Goal: Navigation & Orientation: Understand site structure

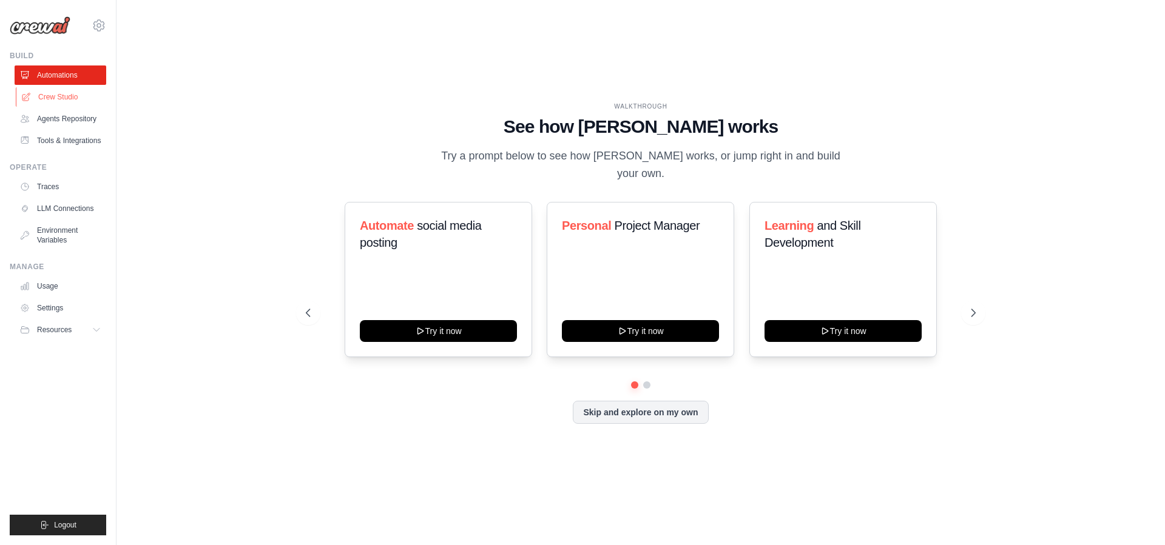
click at [66, 92] on link "Crew Studio" at bounding box center [62, 96] width 92 height 19
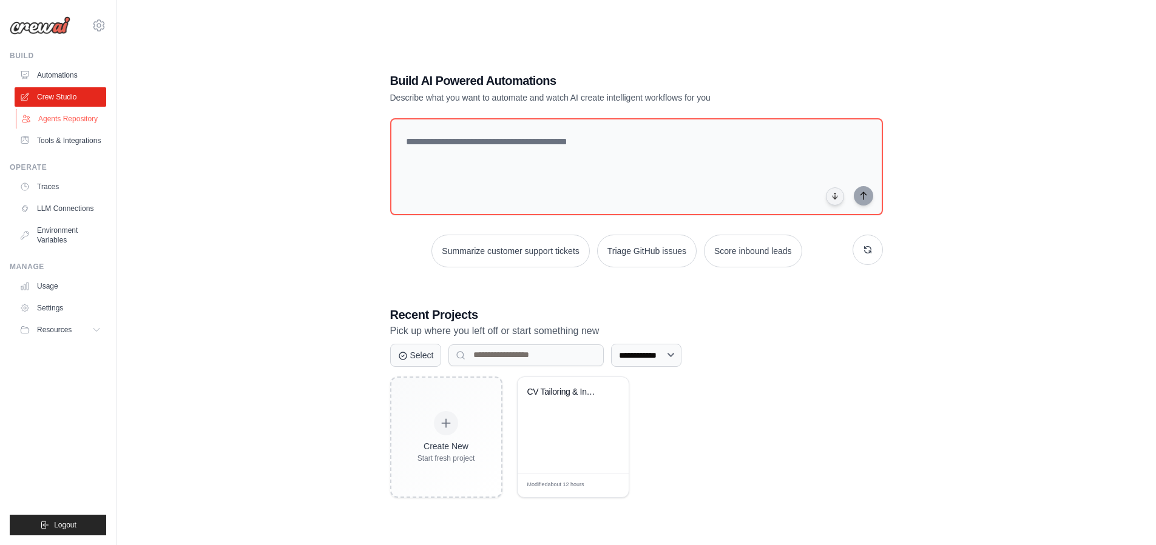
click at [64, 118] on link "Agents Repository" at bounding box center [62, 118] width 92 height 19
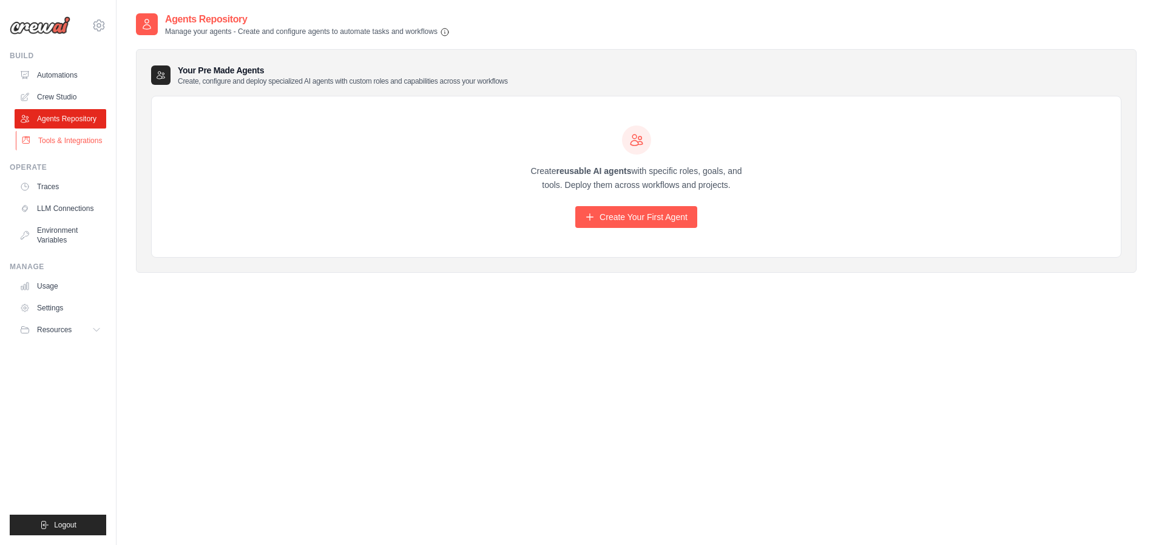
click at [53, 133] on link "Tools & Integrations" at bounding box center [62, 140] width 92 height 19
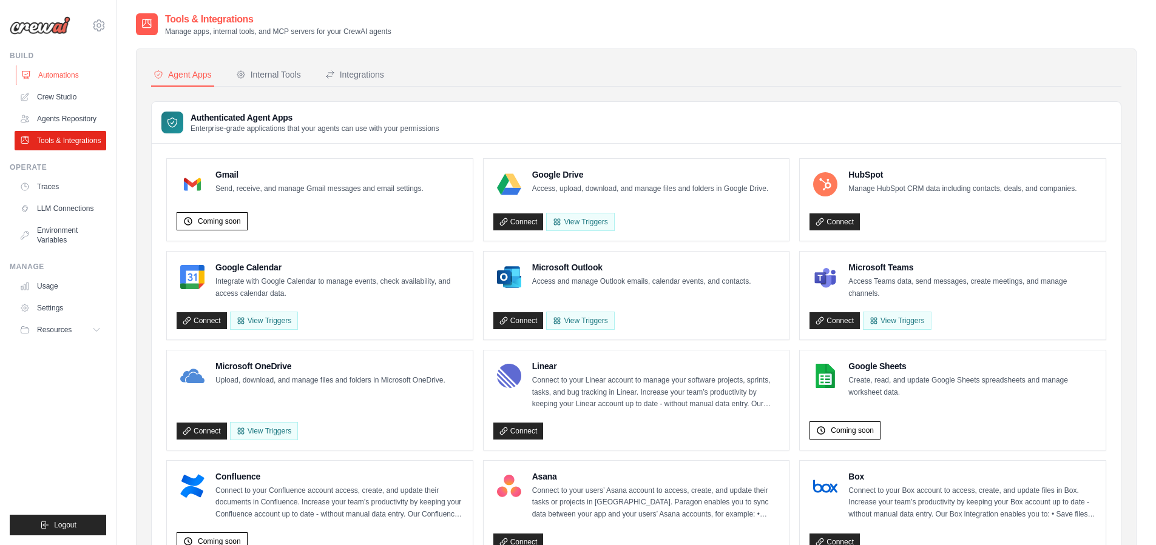
click at [64, 73] on link "Automations" at bounding box center [62, 75] width 92 height 19
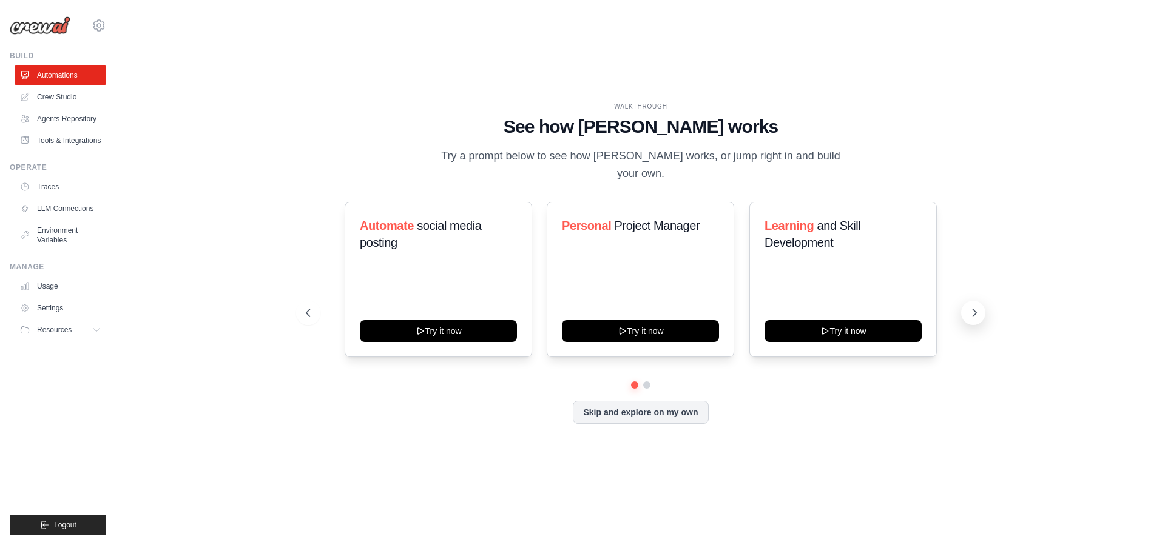
click at [973, 309] on icon at bounding box center [975, 312] width 4 height 7
